Goal: Information Seeking & Learning: Learn about a topic

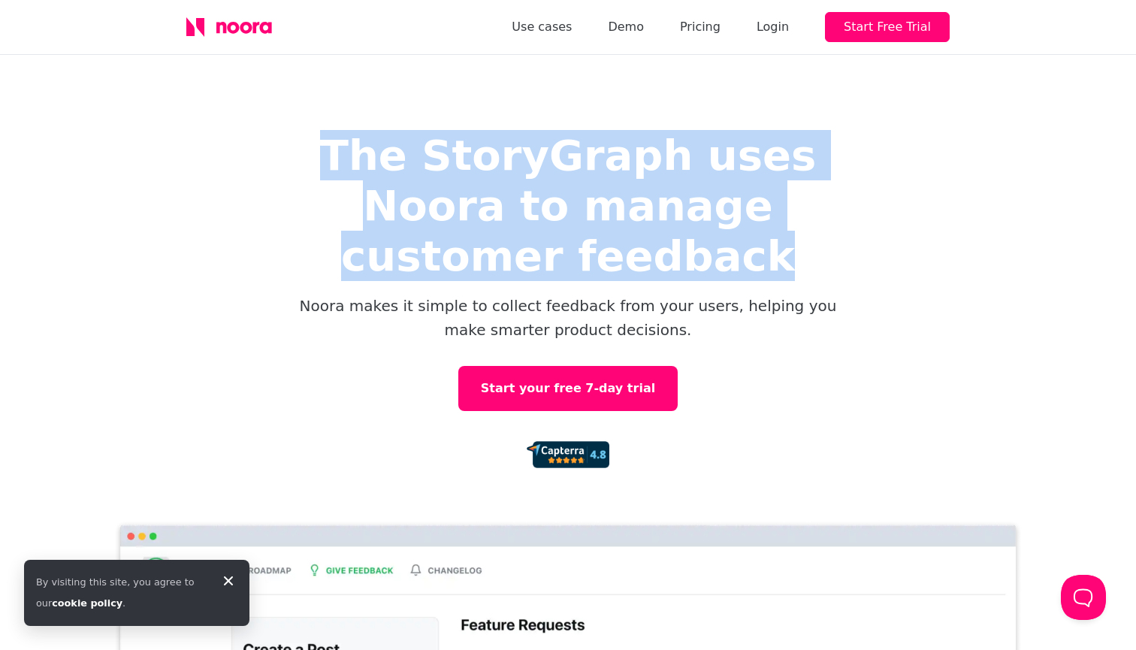
drag, startPoint x: 858, startPoint y: 237, endPoint x: 210, endPoint y: 80, distance: 666.5
click at [210, 80] on div "The StoryGraph uses Noora to manage customer feedback Noora makes it simple to …" at bounding box center [568, 453] width 1136 height 796
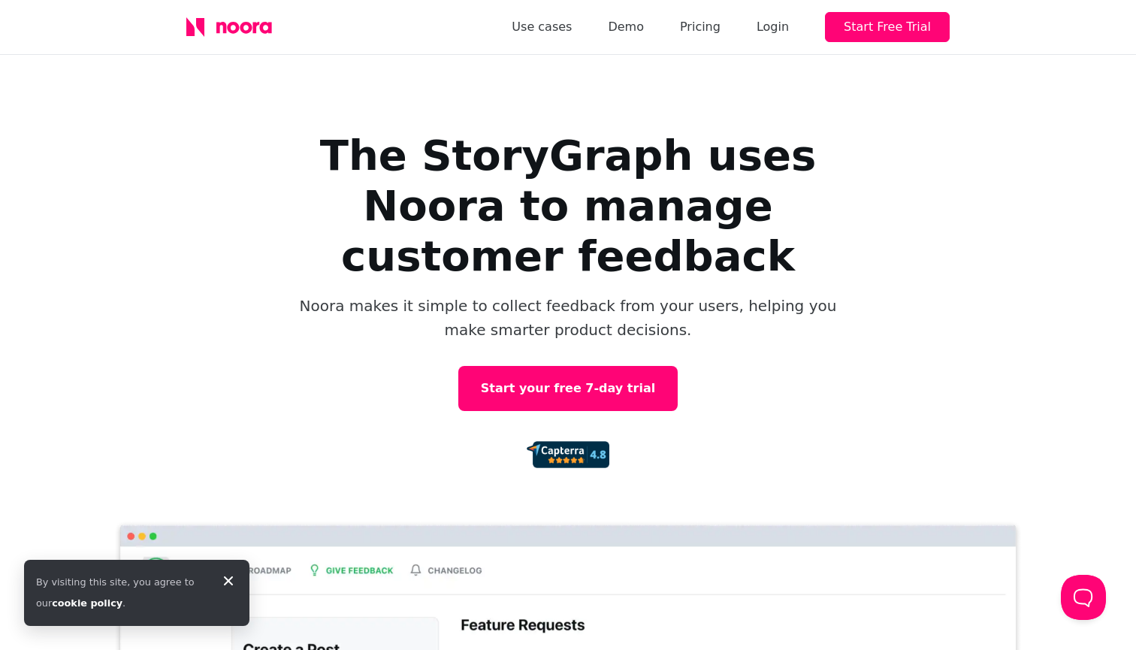
click at [209, 132] on div "The StoryGraph uses Noora to manage customer feedback Noora makes it simple to …" at bounding box center [568, 453] width 1136 height 796
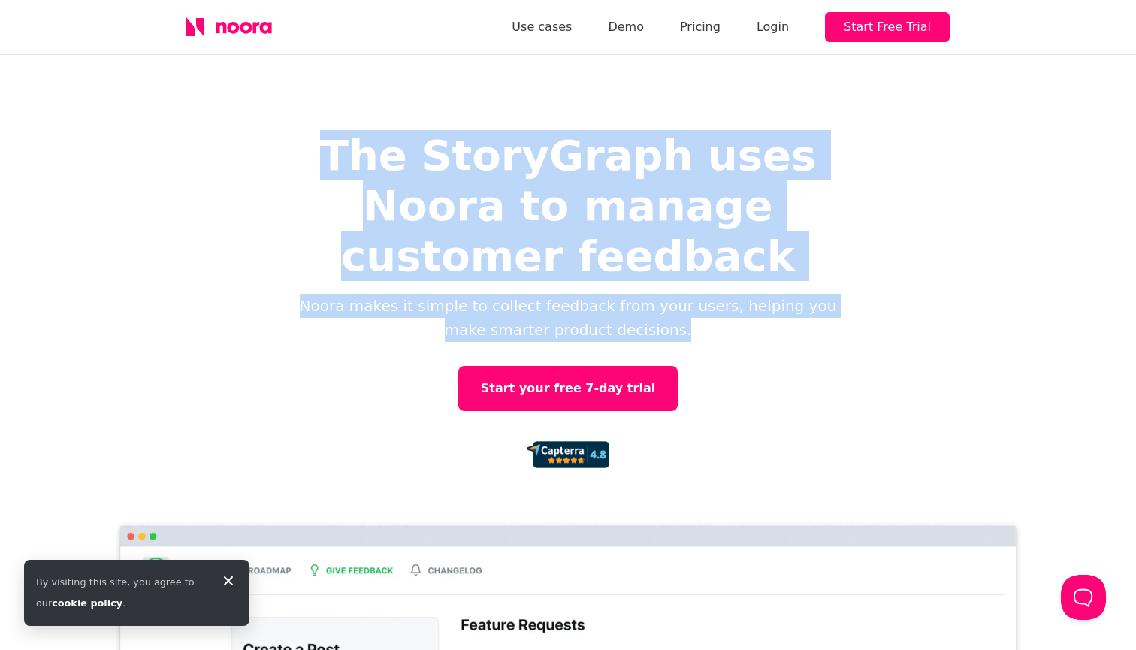
drag, startPoint x: 520, startPoint y: 158, endPoint x: 717, endPoint y: 278, distance: 230.6
click at [558, 278] on div "The StoryGraph uses Noora to manage customer feedback Noora makes it simple to …" at bounding box center [568, 453] width 1136 height 796
click at [558, 294] on p "Noora makes it simple to collect feedback from your users, helping you make sma…" at bounding box center [567, 318] width 541 height 48
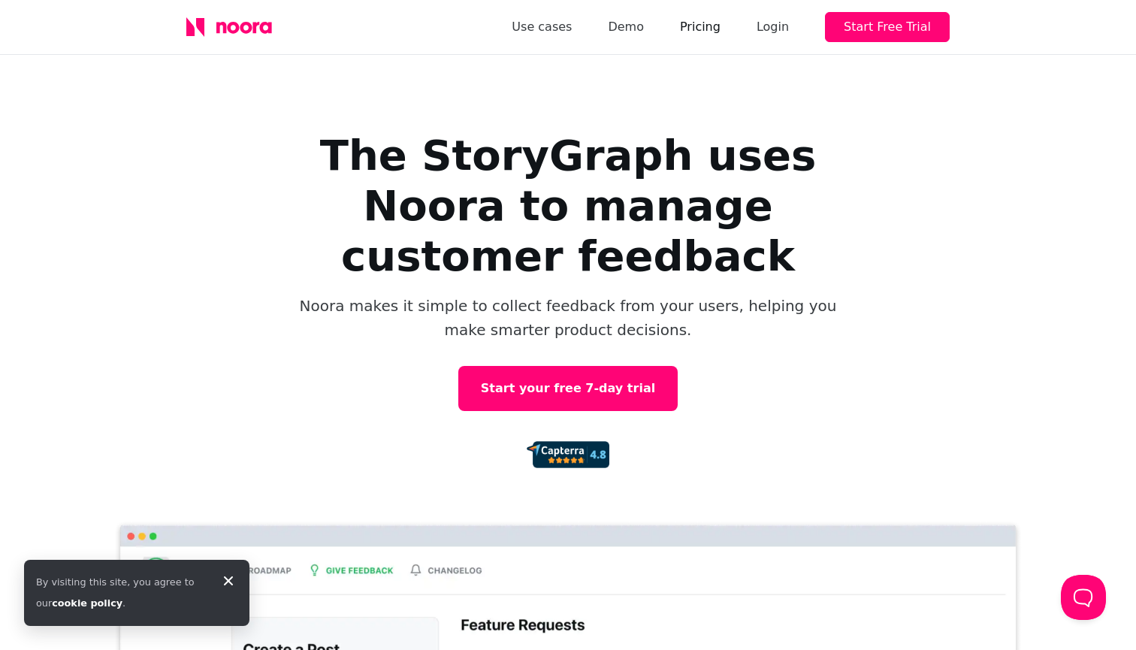
click at [558, 36] on link "Pricing" at bounding box center [700, 27] width 41 height 21
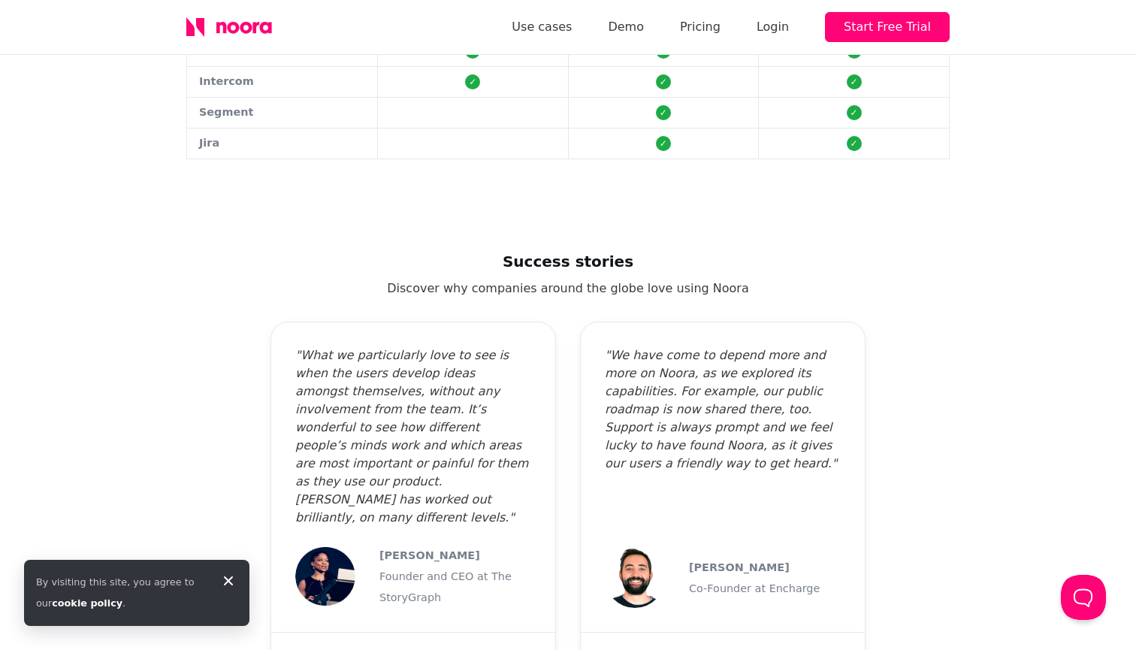
scroll to position [1040, 0]
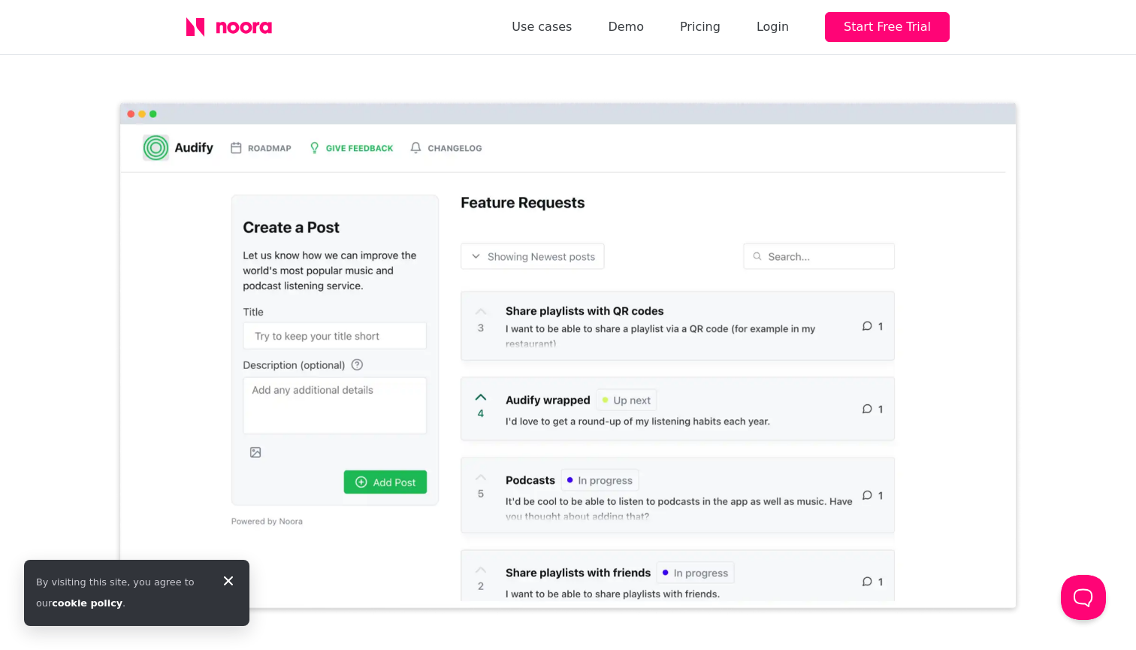
scroll to position [427, 0]
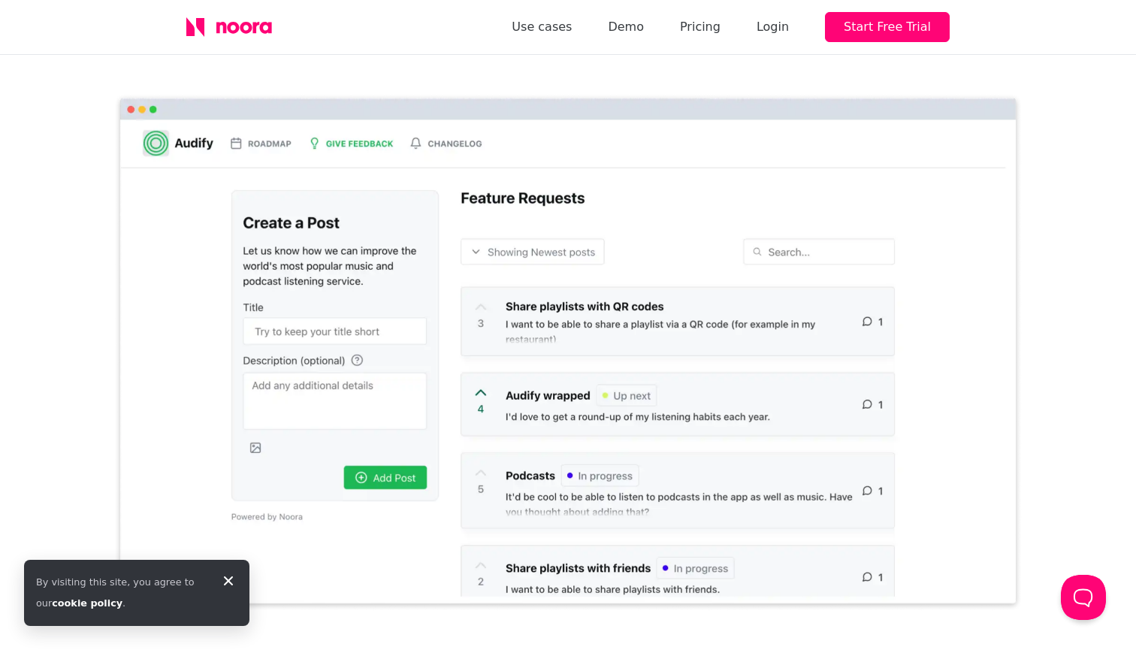
click at [225, 578] on icon at bounding box center [228, 581] width 18 height 18
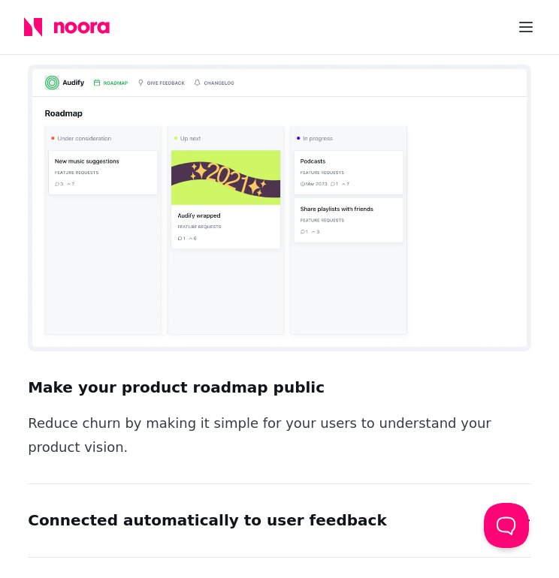
scroll to position [1883, 0]
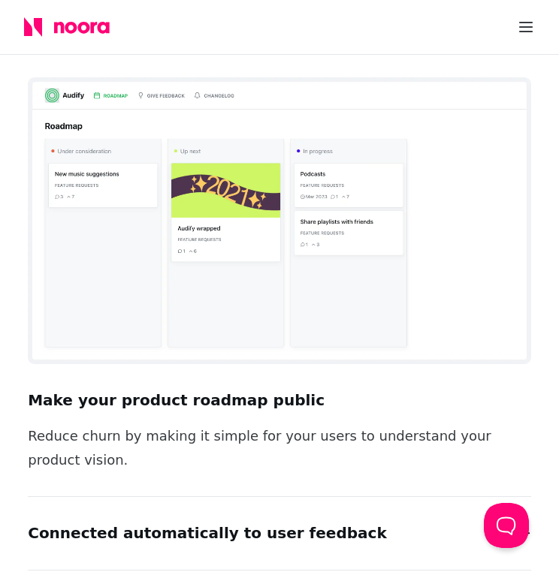
click at [18, 358] on div "Roadmap Share your product roadmap Make your product roadmap public Reduce chur…" at bounding box center [279, 273] width 559 height 741
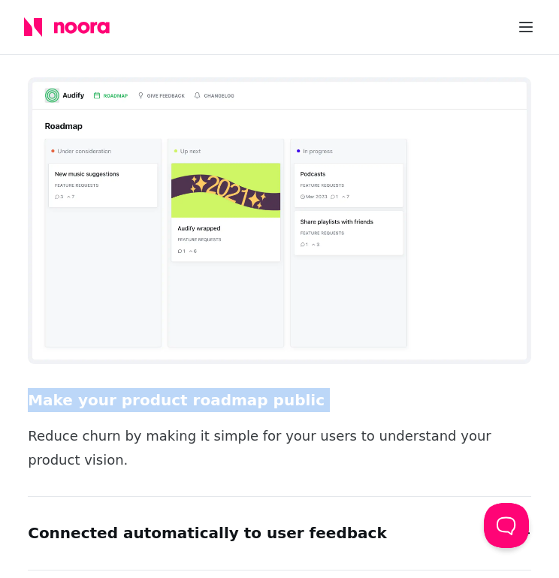
click at [18, 358] on div "Roadmap Share your product roadmap Make your product roadmap public Reduce chur…" at bounding box center [279, 273] width 559 height 741
click at [16, 353] on div "Roadmap Share your product roadmap Make your product roadmap public Reduce chur…" at bounding box center [279, 273] width 559 height 741
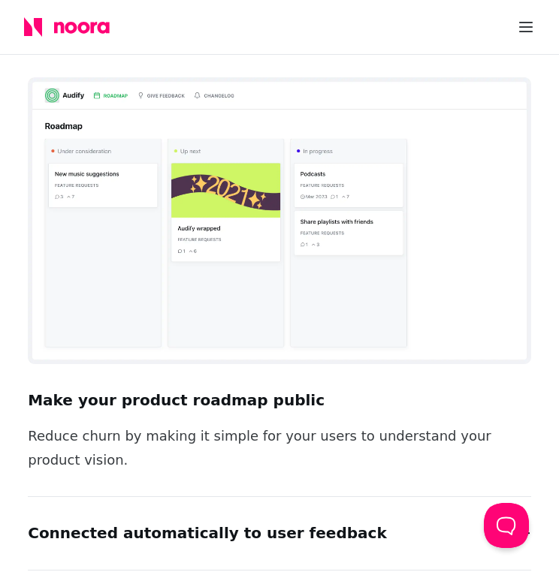
click at [22, 392] on div "Roadmap Share your product roadmap Make your product roadmap public Reduce chur…" at bounding box center [279, 273] width 559 height 741
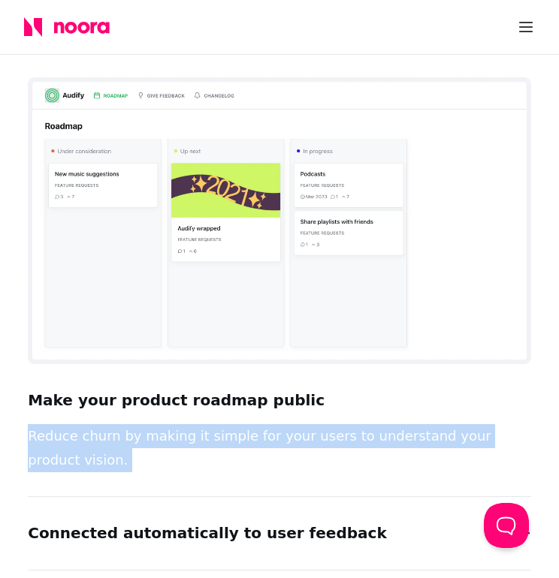
click at [22, 392] on div "Roadmap Share your product roadmap Make your product roadmap public Reduce chur…" at bounding box center [279, 273] width 559 height 741
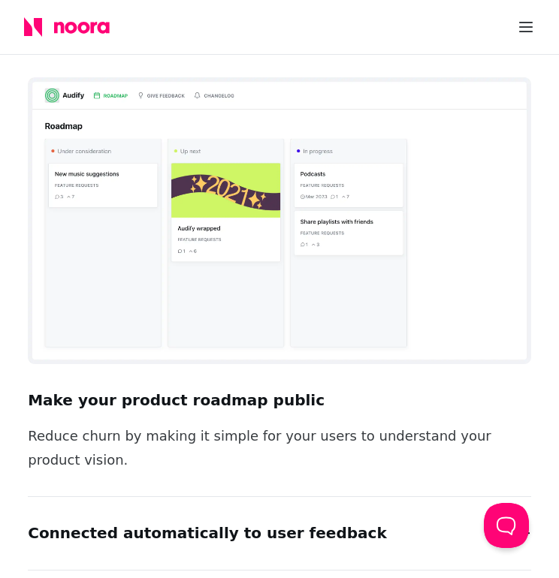
click at [20, 355] on div "Roadmap Share your product roadmap Make your product roadmap public Reduce chur…" at bounding box center [279, 273] width 559 height 741
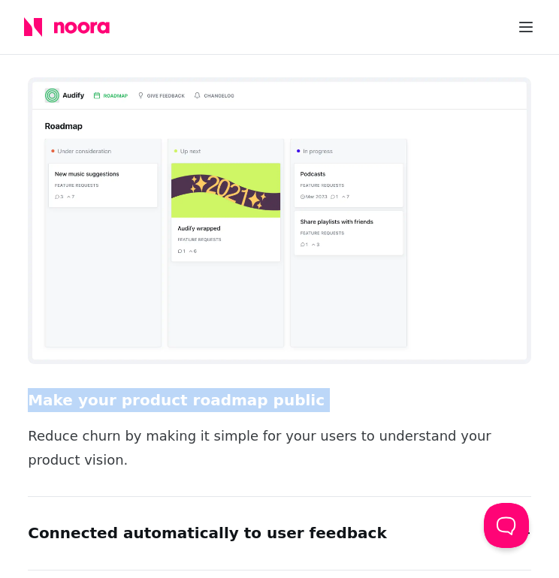
click at [20, 355] on div "Roadmap Share your product roadmap Make your product roadmap public Reduce chur…" at bounding box center [279, 273] width 559 height 741
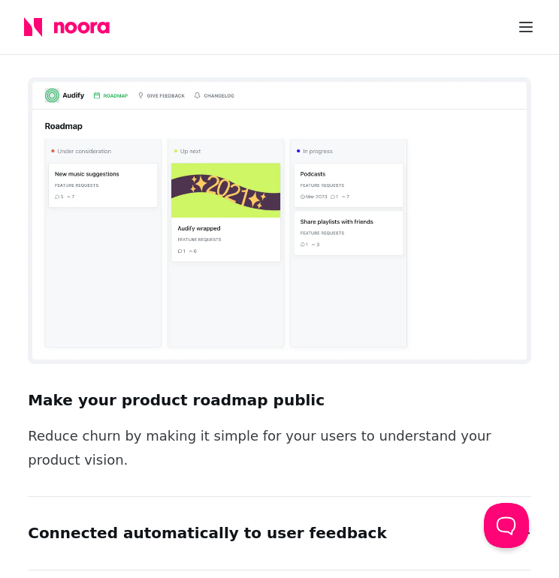
click at [21, 389] on div "Roadmap Share your product roadmap Make your product roadmap public Reduce chur…" at bounding box center [279, 273] width 559 height 741
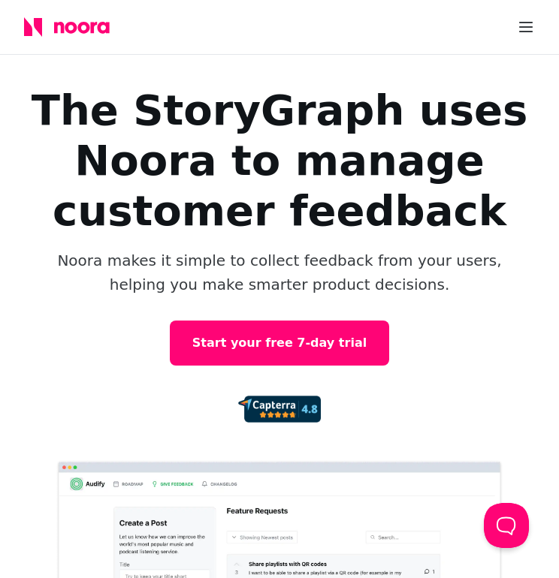
scroll to position [0, 0]
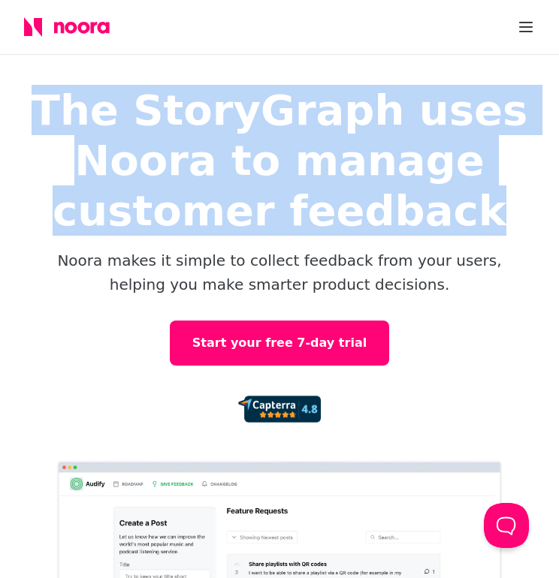
drag, startPoint x: 464, startPoint y: 212, endPoint x: 13, endPoint y: 89, distance: 467.1
click at [13, 89] on h1 "The StoryGraph uses Noora to manage customer feedback" at bounding box center [279, 161] width 559 height 152
click at [2, 99] on h1 "The StoryGraph uses Noora to manage customer feedback" at bounding box center [279, 161] width 559 height 152
drag, startPoint x: 2, startPoint y: 99, endPoint x: 424, endPoint y: 215, distance: 437.0
click at [424, 216] on h1 "The StoryGraph uses Noora to manage customer feedback" at bounding box center [279, 161] width 559 height 152
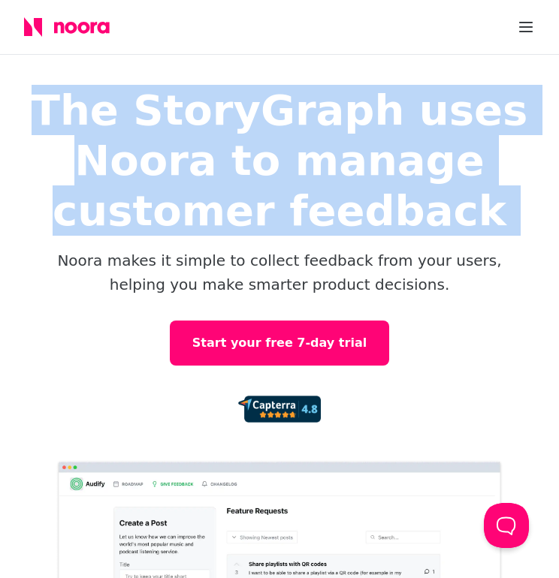
click at [424, 215] on h1 "The StoryGraph uses Noora to manage customer feedback" at bounding box center [279, 161] width 559 height 152
